Goal: Information Seeking & Learning: Find specific fact

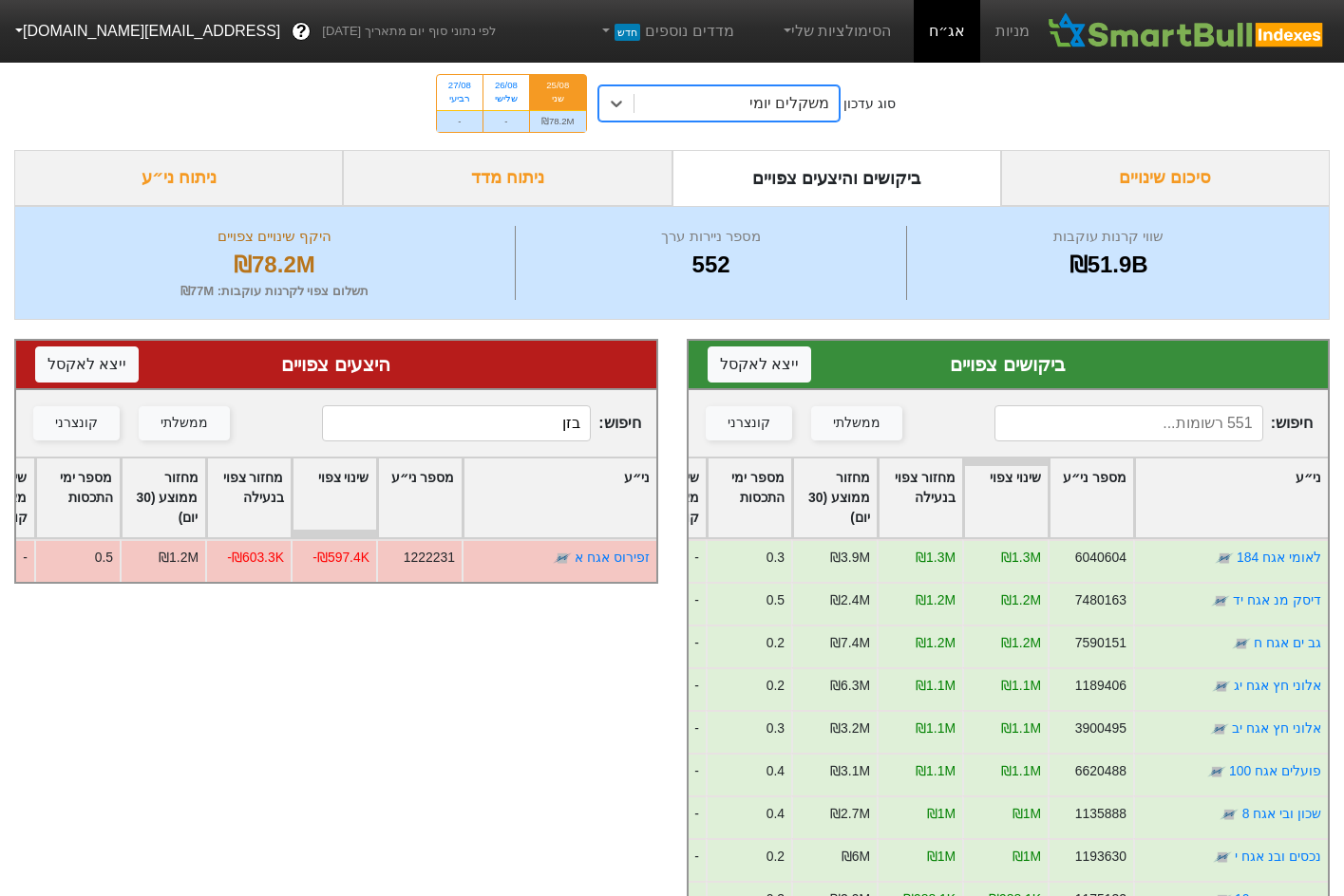
click at [703, 101] on div "משקלים יומי" at bounding box center [737, 102] width 205 height 34
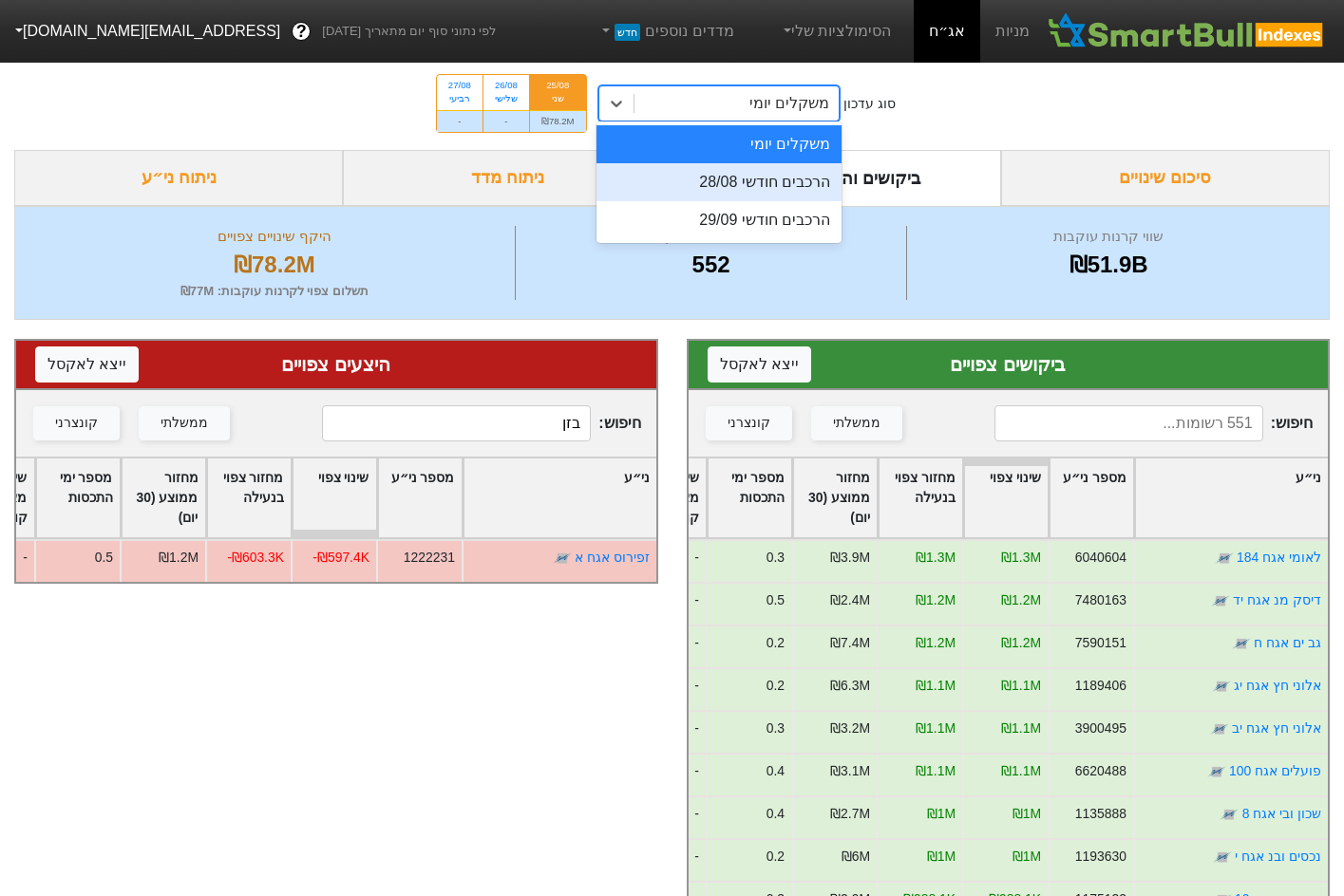
click at [772, 170] on div "הרכבים חודשי 28/08" at bounding box center [719, 182] width 246 height 38
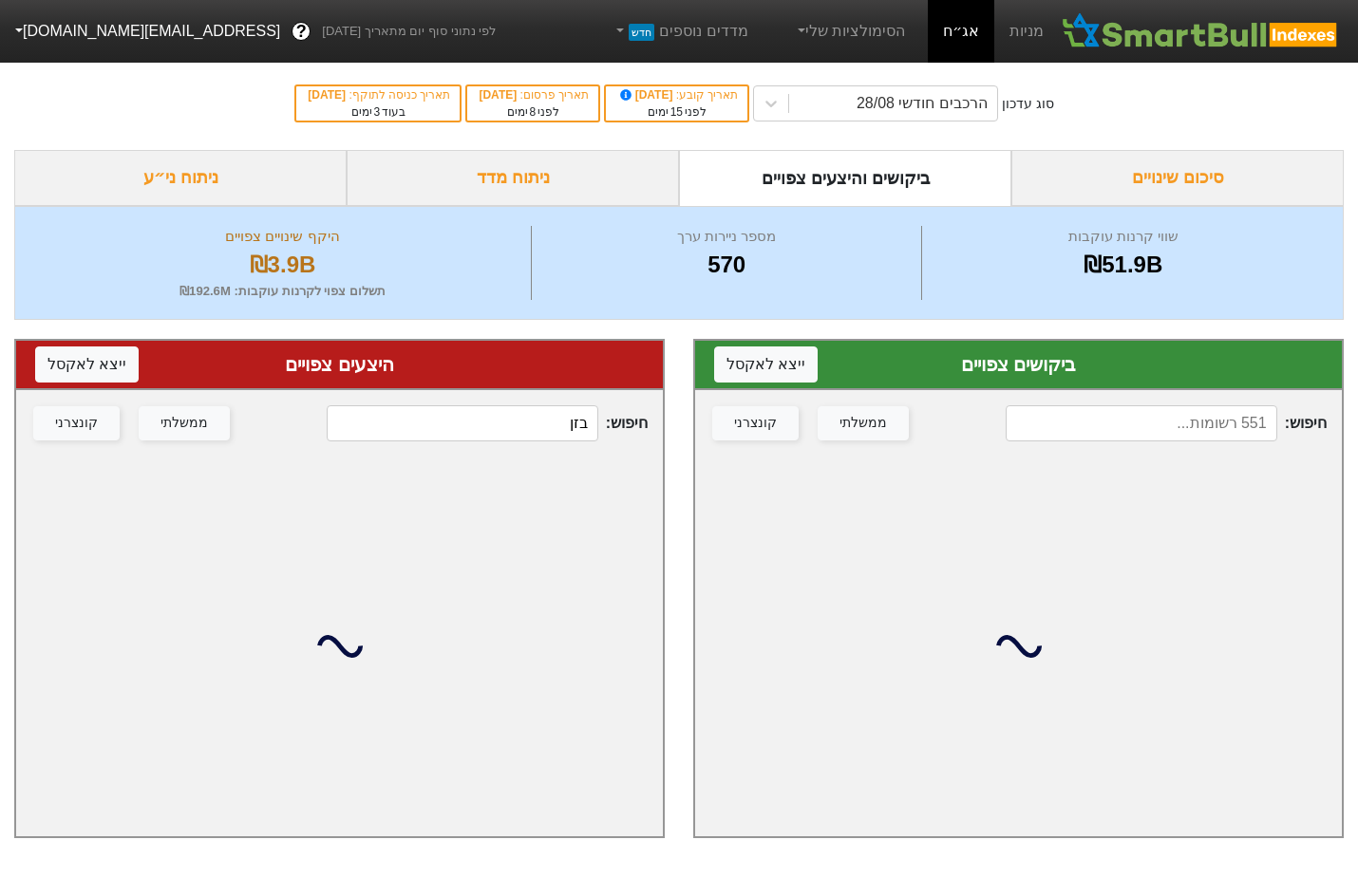
drag, startPoint x: 499, startPoint y: 410, endPoint x: 640, endPoint y: 445, distance: 145.3
click at [640, 445] on div "חיפוש : בזן ממשלתי קונצרני" at bounding box center [339, 423] width 647 height 67
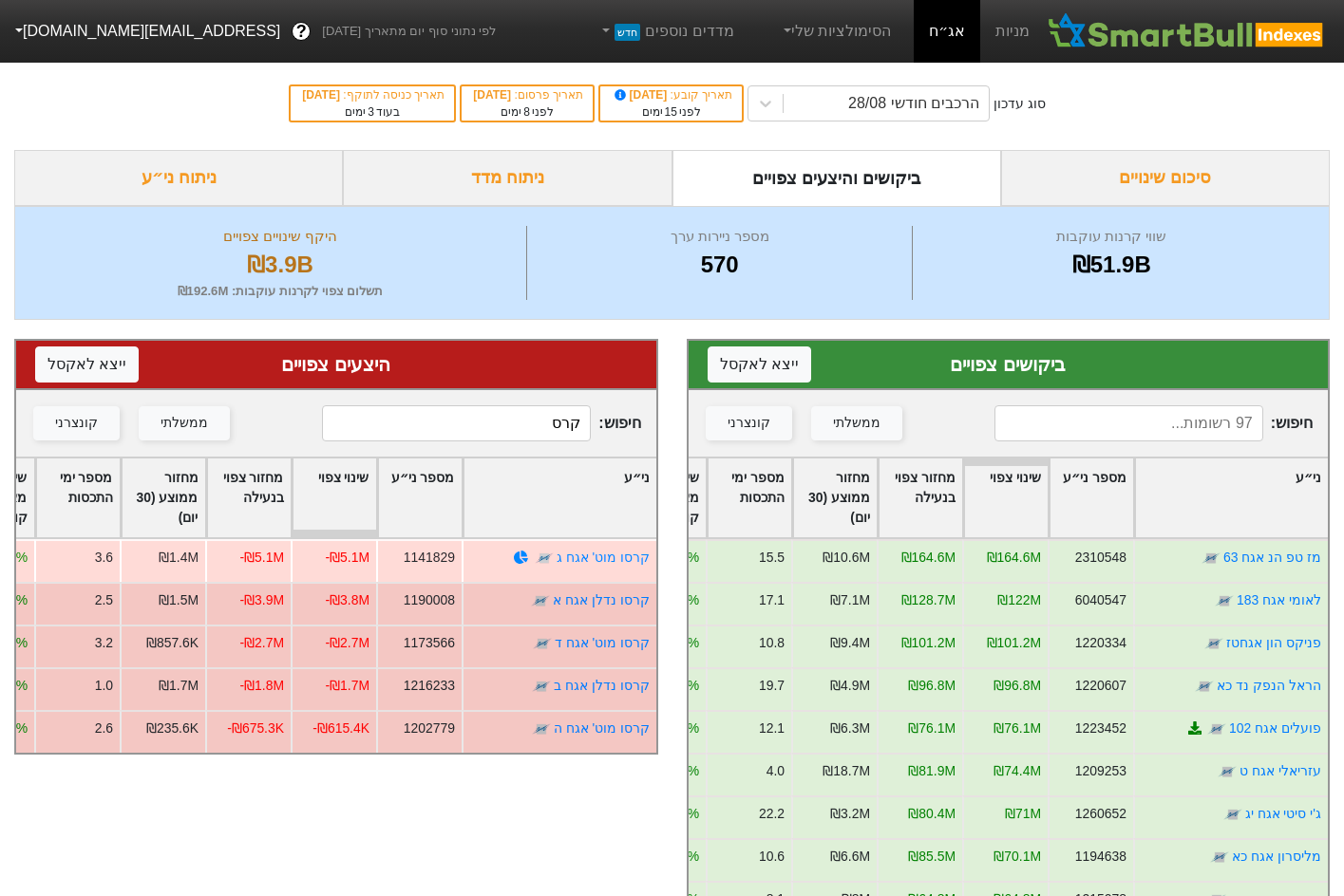
type input "קרס"
drag, startPoint x: 323, startPoint y: 554, endPoint x: 360, endPoint y: 555, distance: 37.0
click at [361, 555] on div "-₪5.1M" at bounding box center [334, 561] width 85 height 43
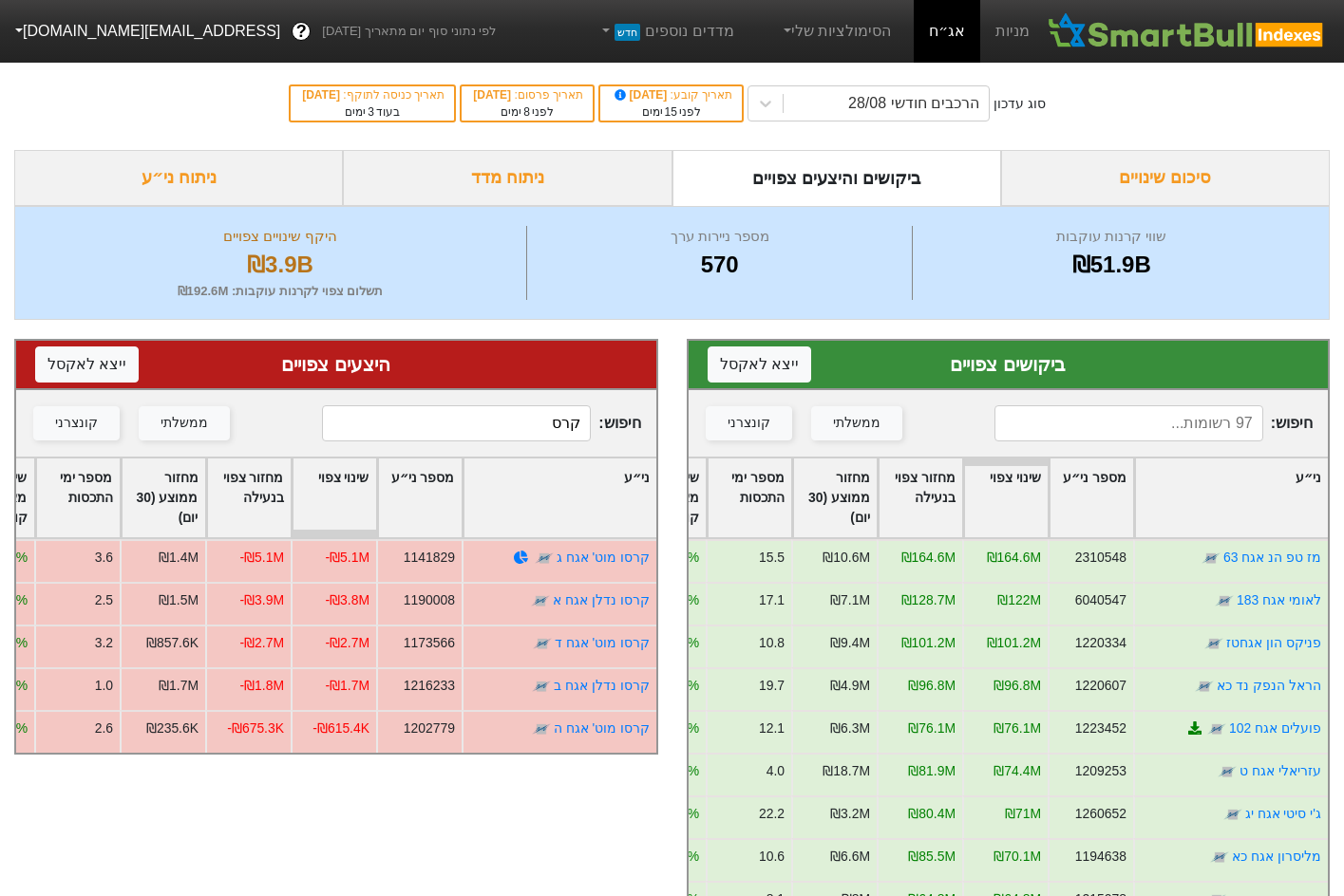
drag, startPoint x: 471, startPoint y: 454, endPoint x: 516, endPoint y: 443, distance: 46.3
click at [486, 449] on div "חיפוש : קרס ממשלתי קונצרני" at bounding box center [336, 423] width 640 height 67
drag, startPoint x: 516, startPoint y: 443, endPoint x: 594, endPoint y: 431, distance: 78.9
click at [609, 432] on div "חיפוש : קרס ממשלתי קונצרני" at bounding box center [336, 423] width 640 height 67
click at [475, 426] on input "קרס" at bounding box center [456, 422] width 269 height 36
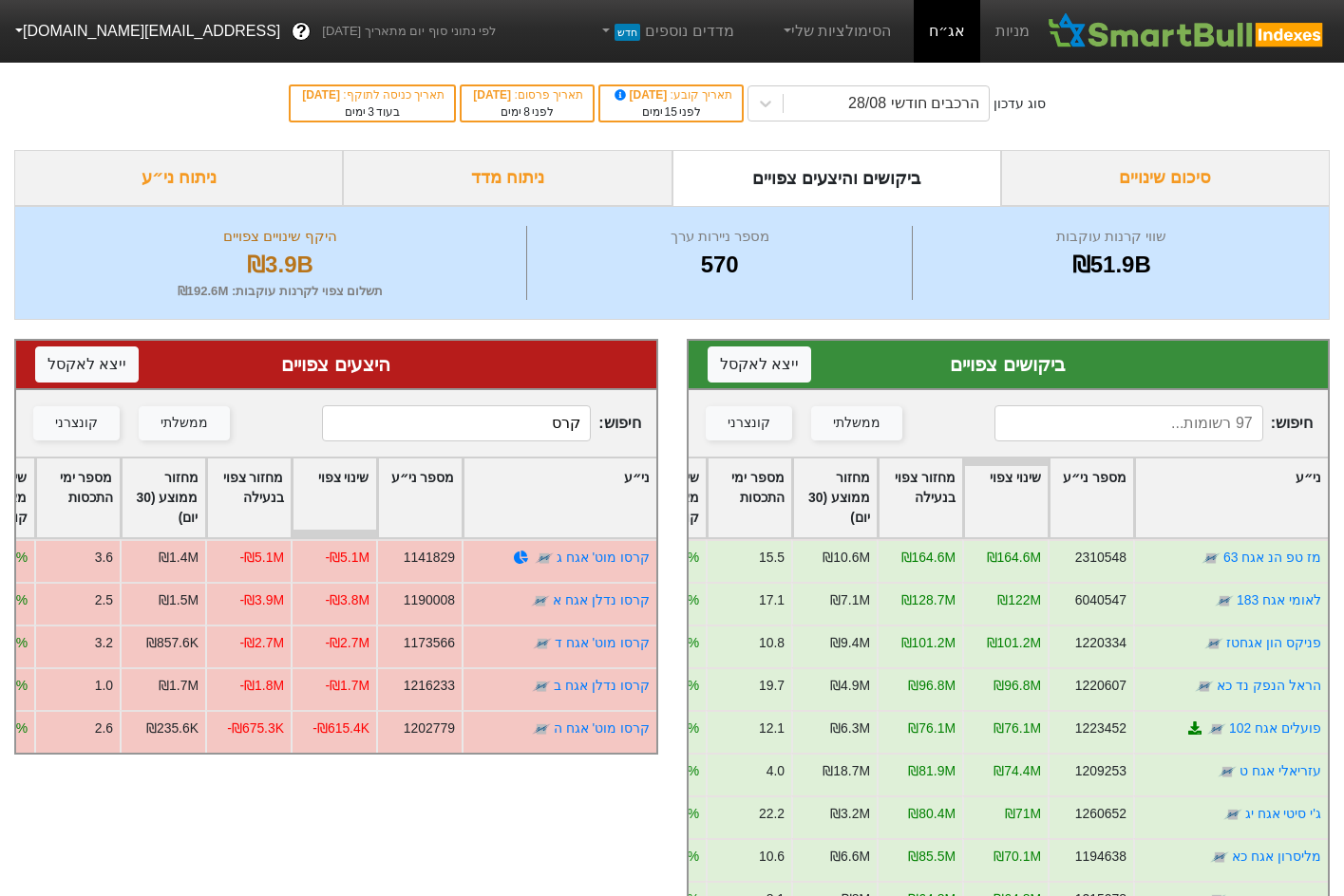
click at [476, 425] on input "קרס" at bounding box center [456, 422] width 269 height 36
